Goal: Find specific page/section

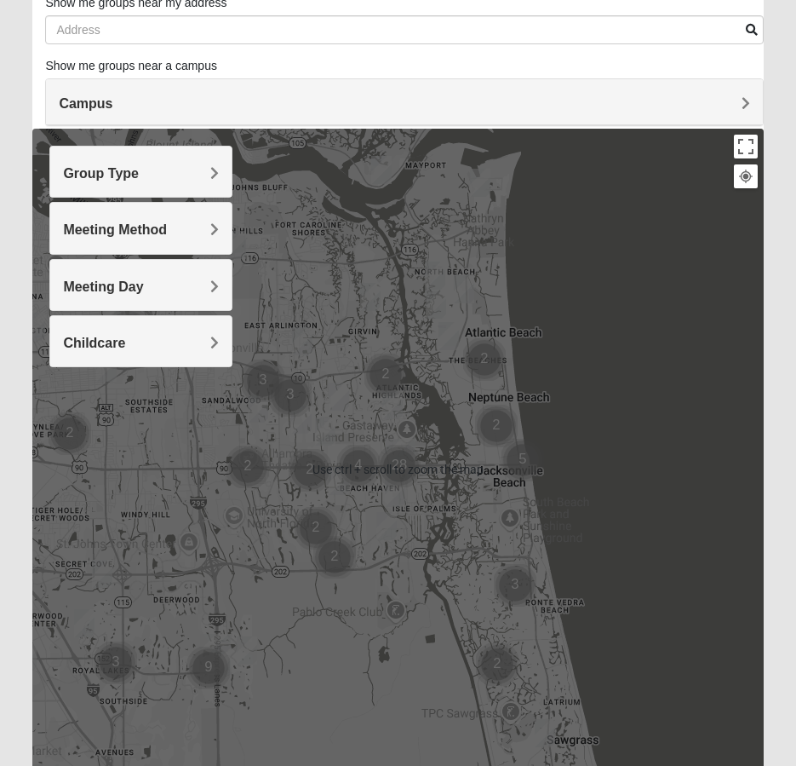
scroll to position [170, 0]
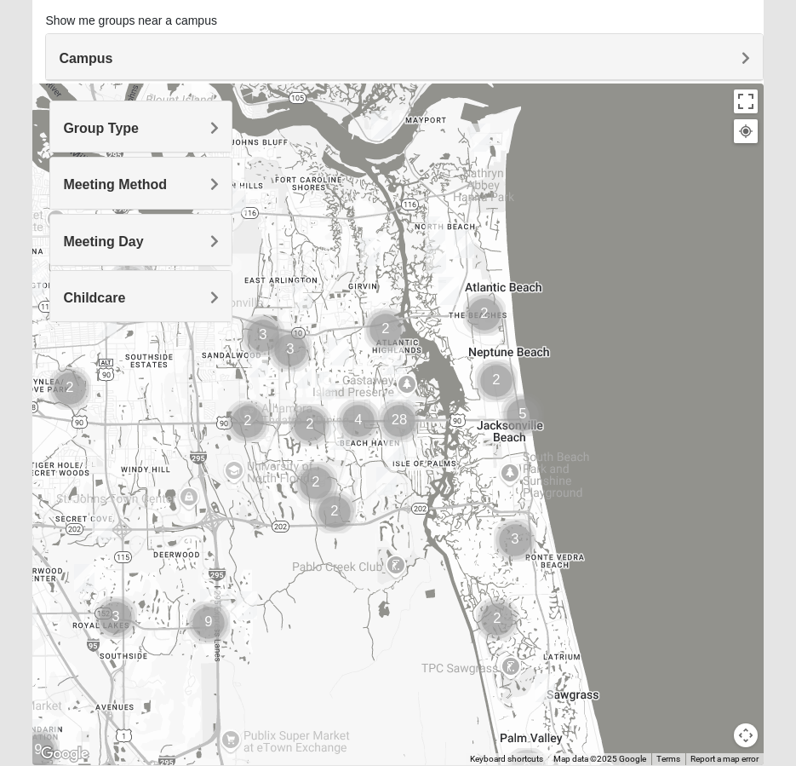
click at [169, 129] on div "Group Type" at bounding box center [140, 126] width 181 height 50
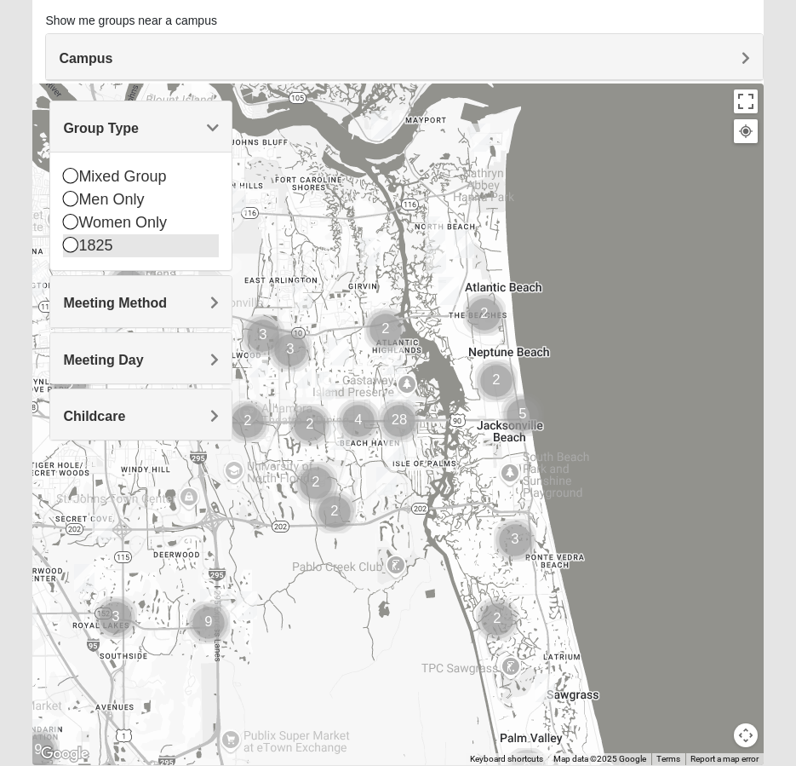
click at [67, 244] on icon at bounding box center [70, 244] width 15 height 15
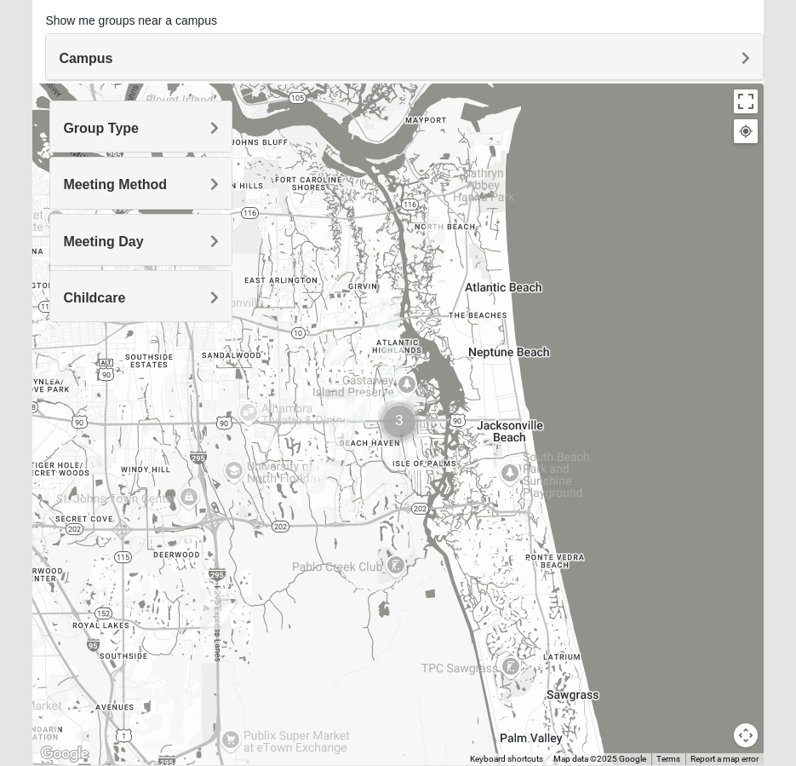
click at [173, 149] on div "Group Type" at bounding box center [140, 126] width 181 height 50
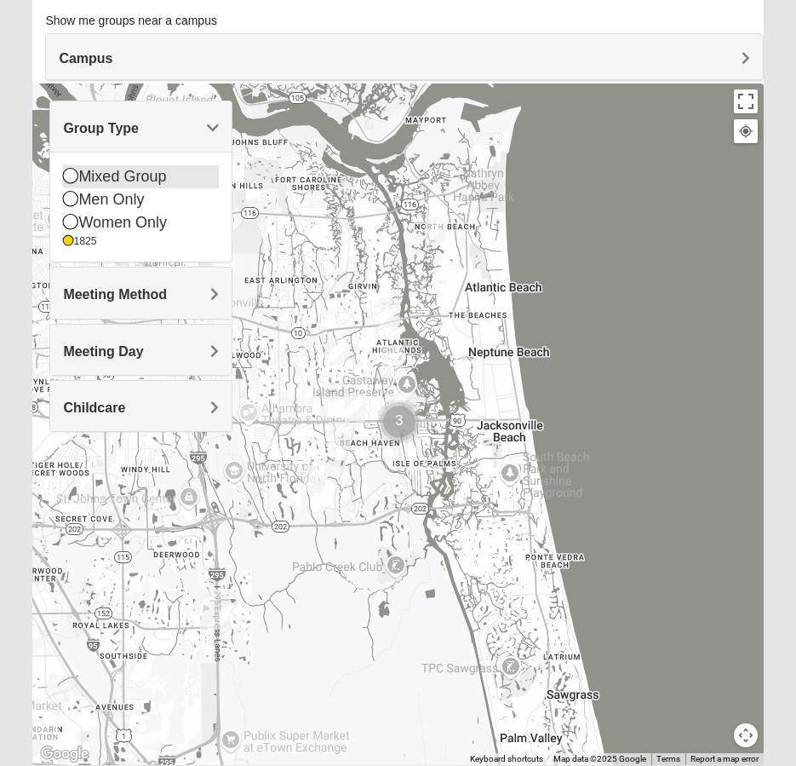
click at [66, 185] on div "Mixed Group" at bounding box center [141, 176] width 156 height 23
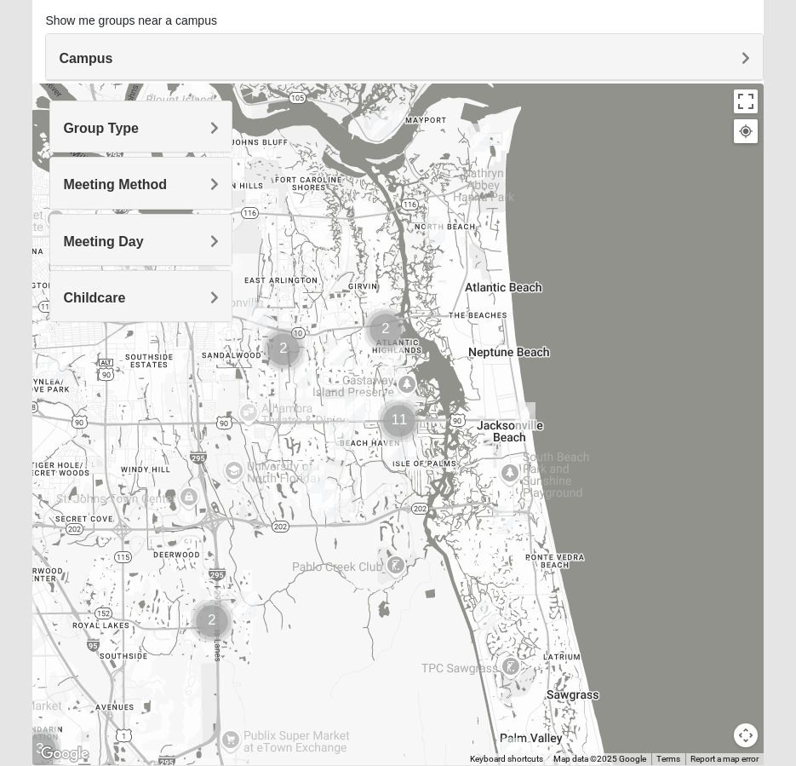
click at [111, 135] on span "Group Type" at bounding box center [101, 128] width 76 height 14
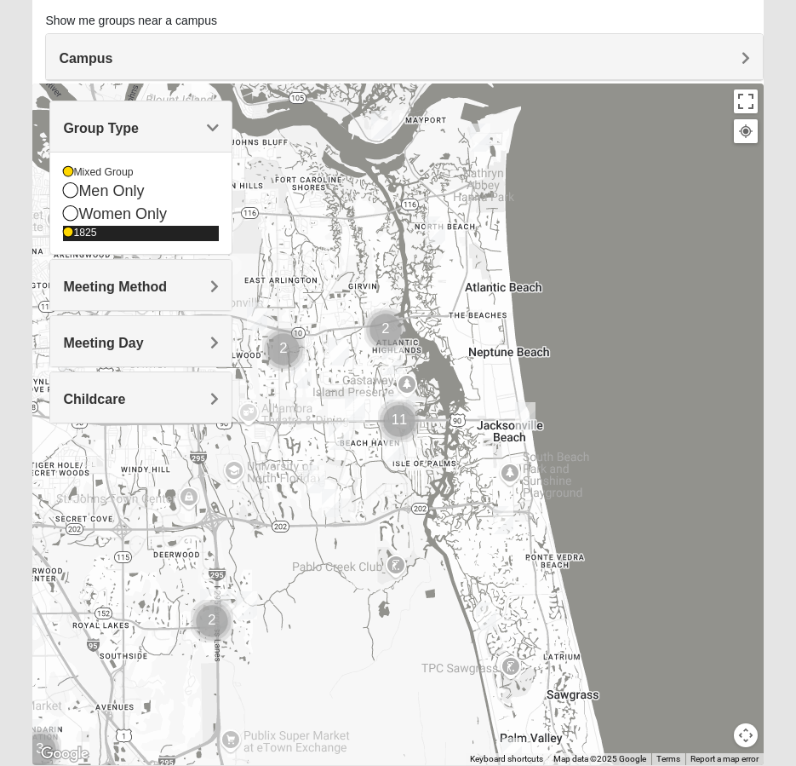
click at [64, 222] on div "Women Only" at bounding box center [141, 214] width 156 height 23
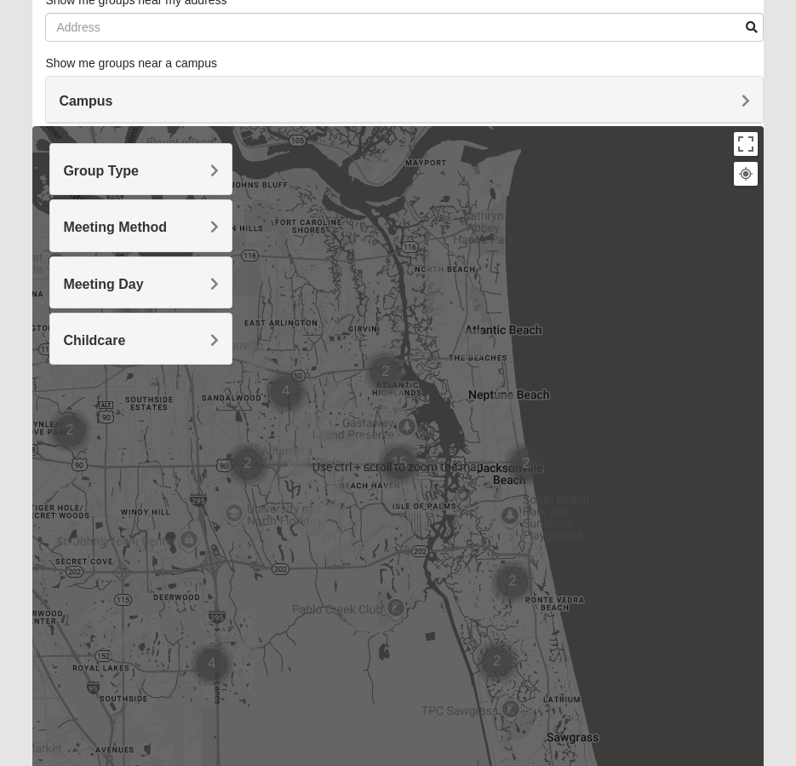
scroll to position [233, 0]
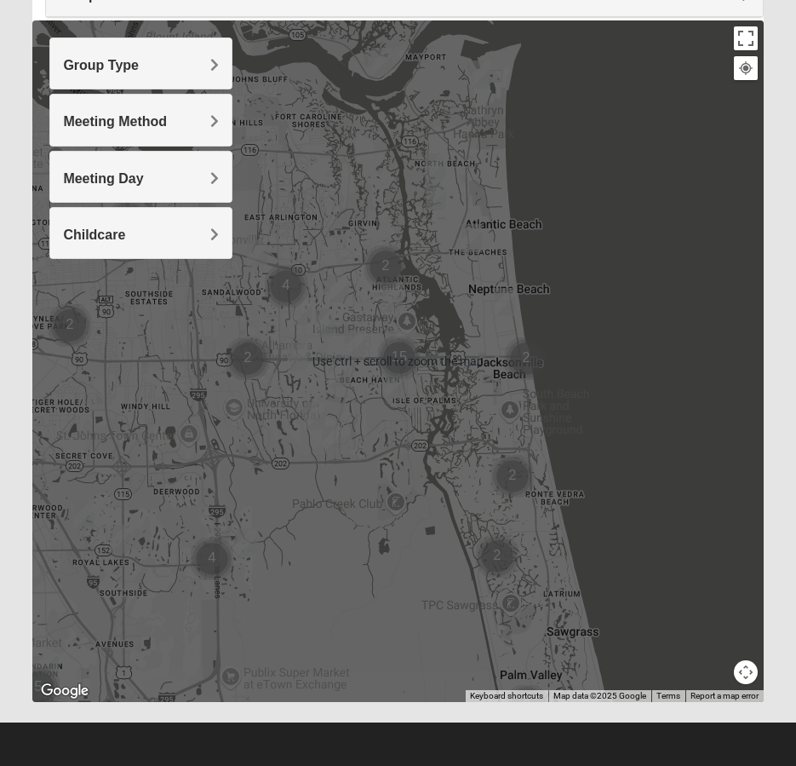
click at [662, 311] on div at bounding box center [397, 360] width 731 height 681
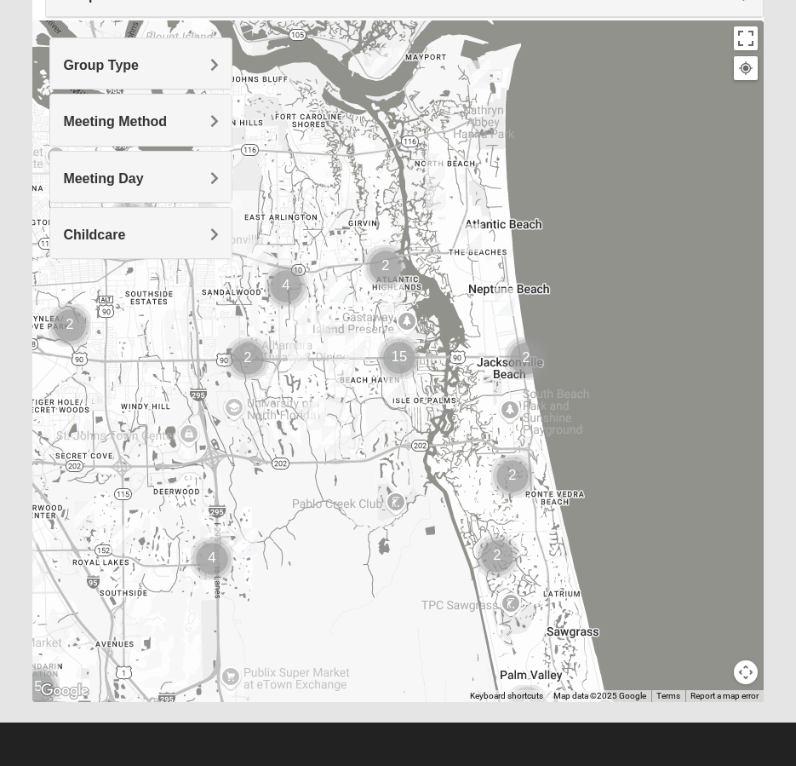
click at [181, 192] on div "Meeting Day" at bounding box center [140, 177] width 181 height 50
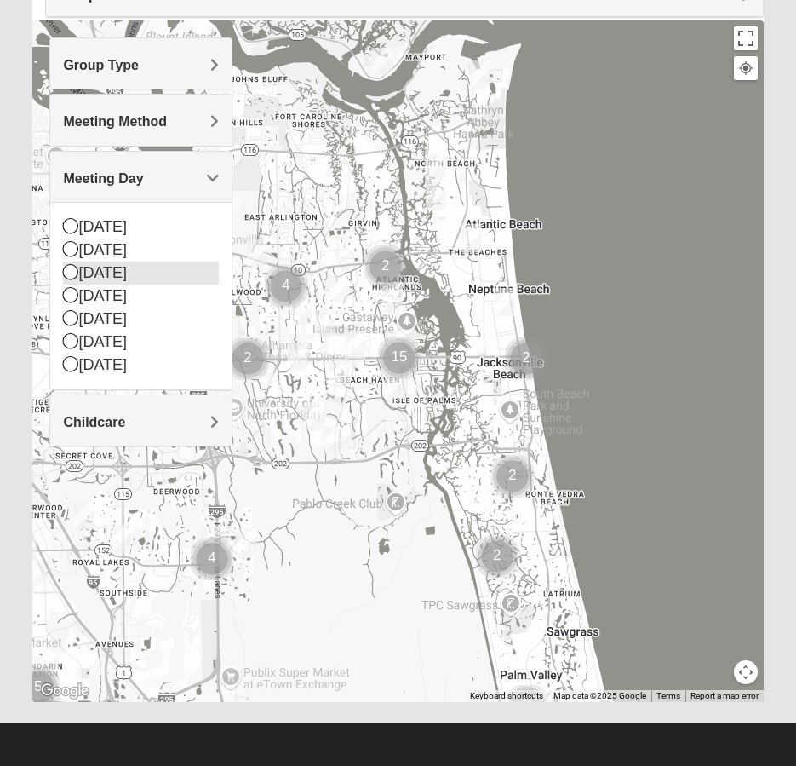
click at [135, 275] on div "[DATE]" at bounding box center [141, 272] width 156 height 23
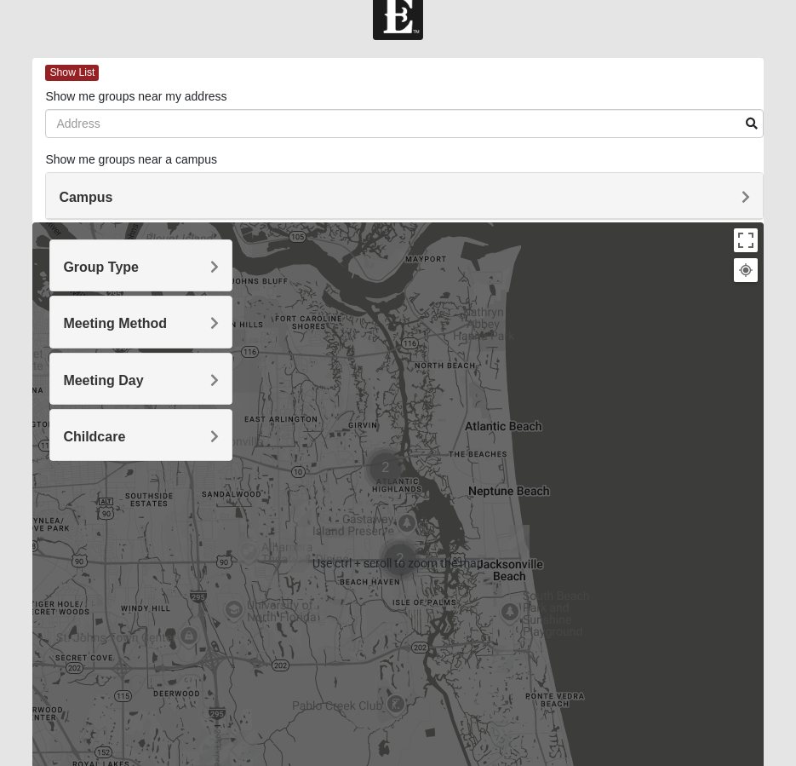
scroll to position [0, 0]
